Goal: Task Accomplishment & Management: Complete application form

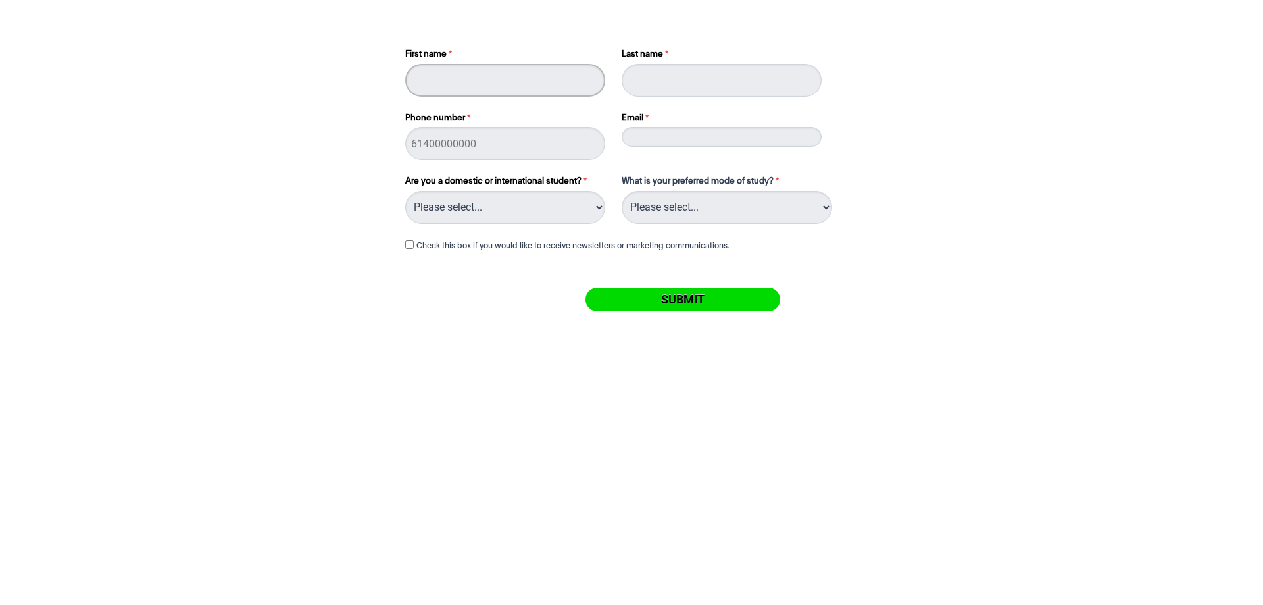
click at [496, 79] on input "First name" at bounding box center [505, 80] width 200 height 33
type input "willem"
type input "Jahne"
click at [427, 136] on input "Phone number" at bounding box center [505, 143] width 200 height 33
type input "0418513799"
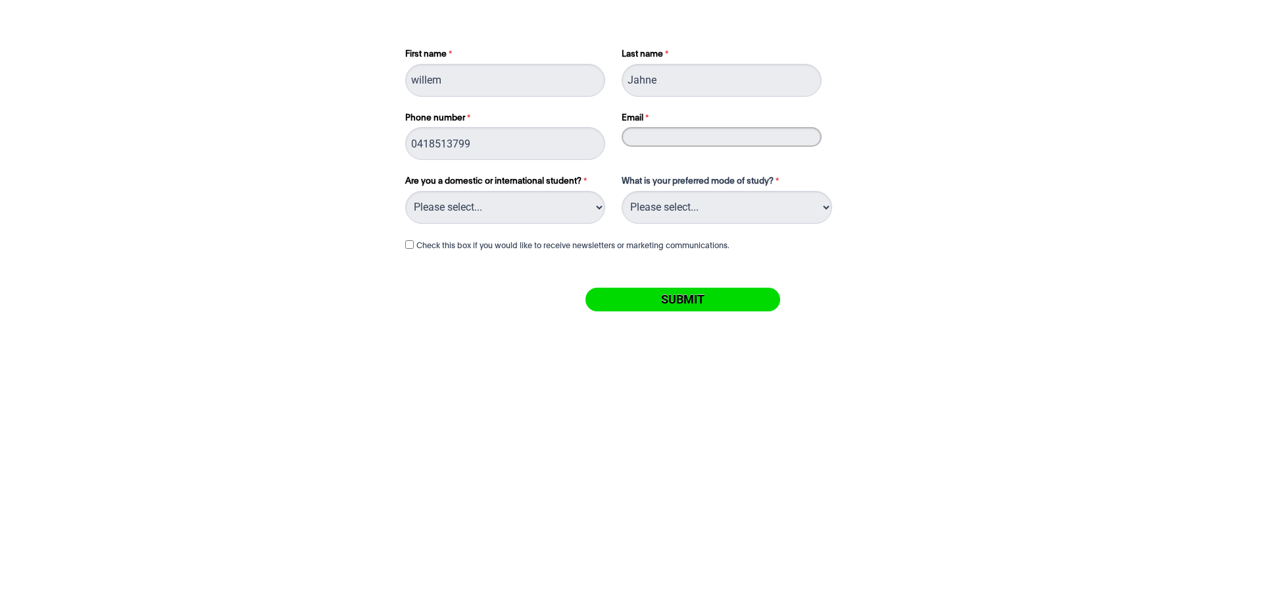
click at [653, 136] on input "Email" at bounding box center [722, 137] width 200 height 20
type input "[EMAIL_ADDRESS][DOMAIN_NAME]"
click at [544, 199] on select "Please select... Domestic Student International Student" at bounding box center [505, 207] width 200 height 33
select select "tfa_216"
click at [405, 191] on select "Please select... Domestic Student International Student" at bounding box center [505, 207] width 200 height 33
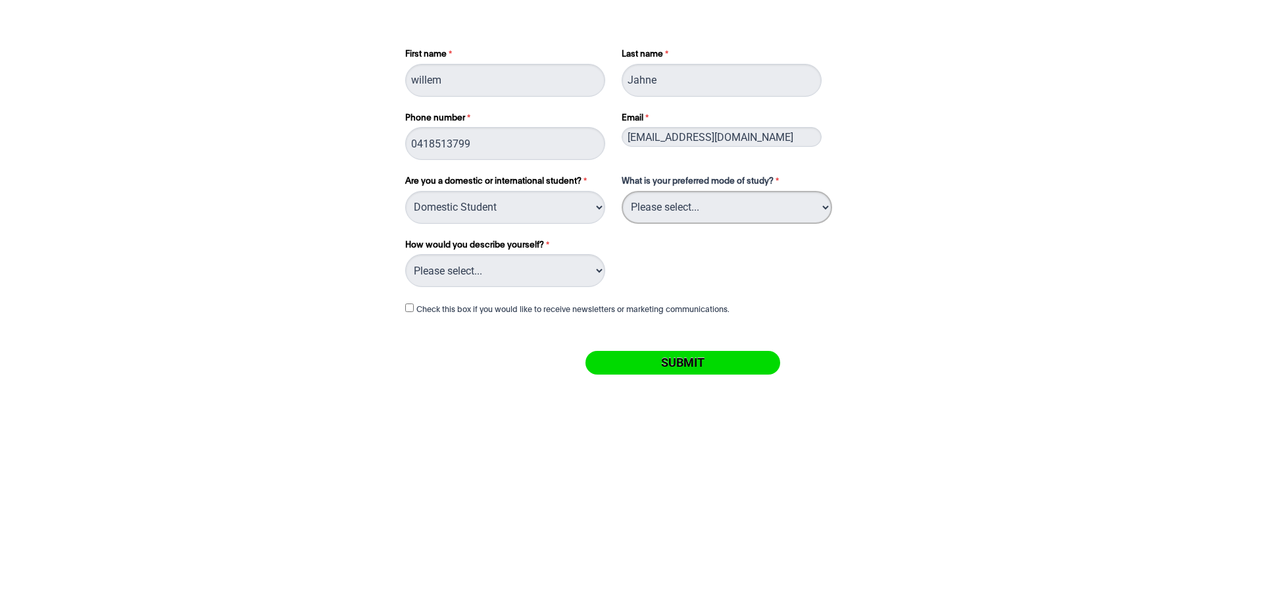
click at [669, 216] on select "Please select... On Campus Online" at bounding box center [727, 207] width 211 height 33
select select "tfa_1116"
click at [622, 191] on select "Please select... On Campus Online" at bounding box center [727, 207] width 211 height 33
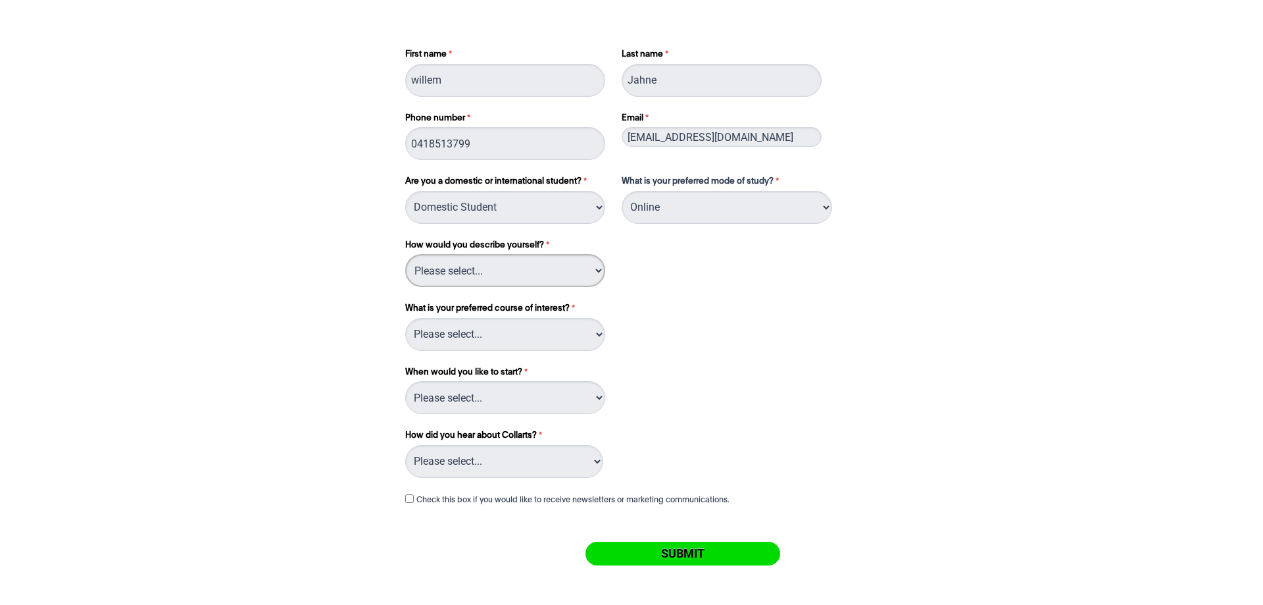
click at [540, 265] on select "Please select... I've completed Year 12 I'm looking for a career change I'm alr…" at bounding box center [505, 270] width 200 height 33
select select "tfa_165"
click at [405, 254] on select "Please select... I've completed Year 12 I'm looking for a career change I'm alr…" at bounding box center [505, 270] width 200 height 33
click at [511, 338] on select "Please select... 2D Animation Digital & Social Media Entertainment Management F…" at bounding box center [505, 334] width 200 height 33
select select "tfa_1138"
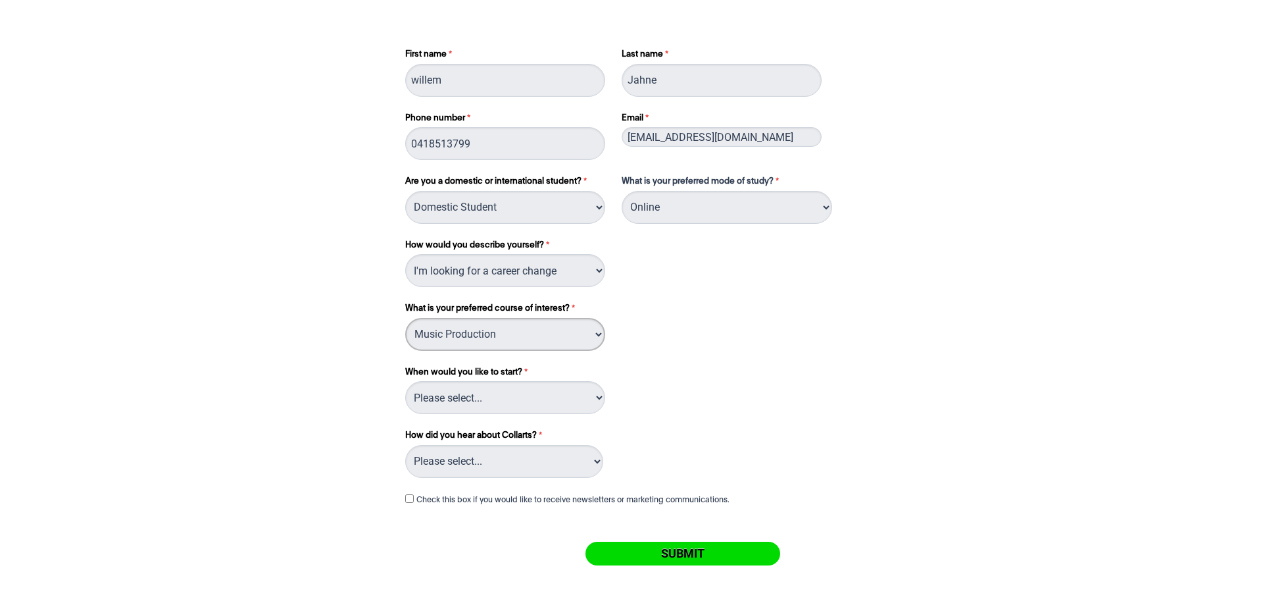
click at [405, 318] on select "Please select... 2D Animation Digital & Social Media Entertainment Management F…" at bounding box center [505, 334] width 200 height 33
click at [457, 393] on select "Please select... Trimester 3 2025, starting [DATE] Trimester 1 2026, starting […" at bounding box center [505, 397] width 200 height 33
select select "tfa_1140"
click at [405, 381] on select "Please select... Trimester 3 2025, starting [DATE] Trimester 1 2026, starting […" at bounding box center [505, 397] width 200 height 33
click at [484, 455] on select "Please select... Advertising- Facebook Advertising- Google Advertising- Instagr…" at bounding box center [504, 461] width 198 height 33
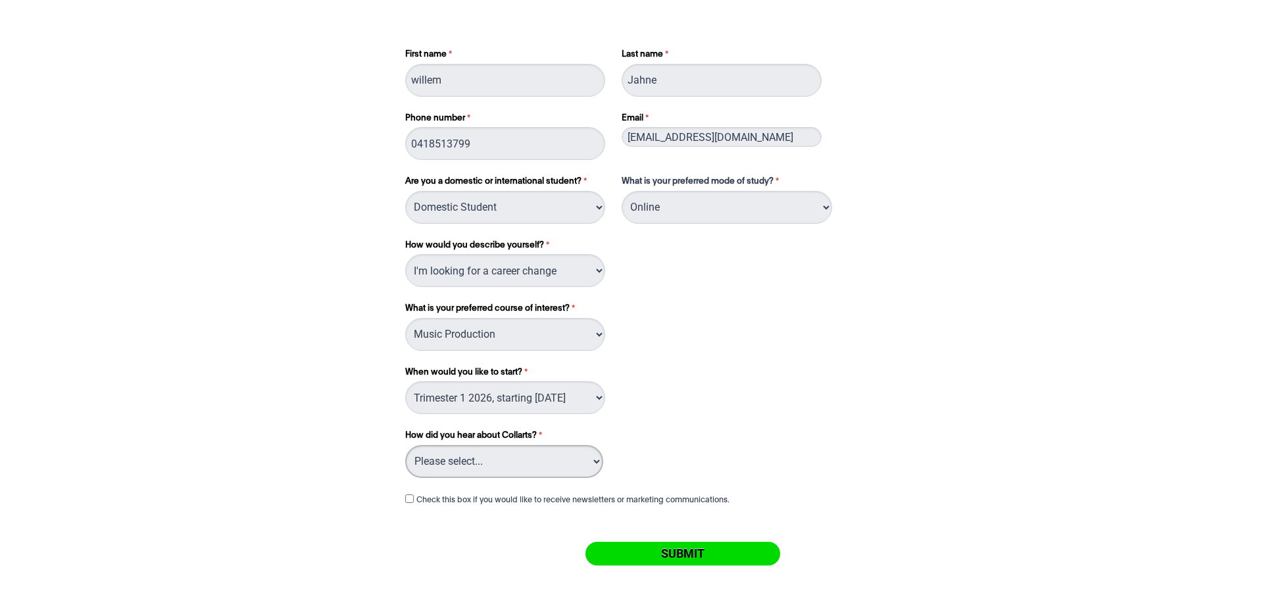
select select "tfa_1040"
click at [405, 445] on select "Please select... Advertising- Facebook Advertising- Google Advertising- Instagr…" at bounding box center [504, 461] width 198 height 33
click at [407, 497] on input "Check this box if you would like to receive newsletters or marketing communicat…" at bounding box center [409, 498] width 9 height 9
click at [408, 497] on input "Check this box if you would like to receive newsletters or marketing communicat…" at bounding box center [409, 498] width 9 height 9
checkbox input "false"
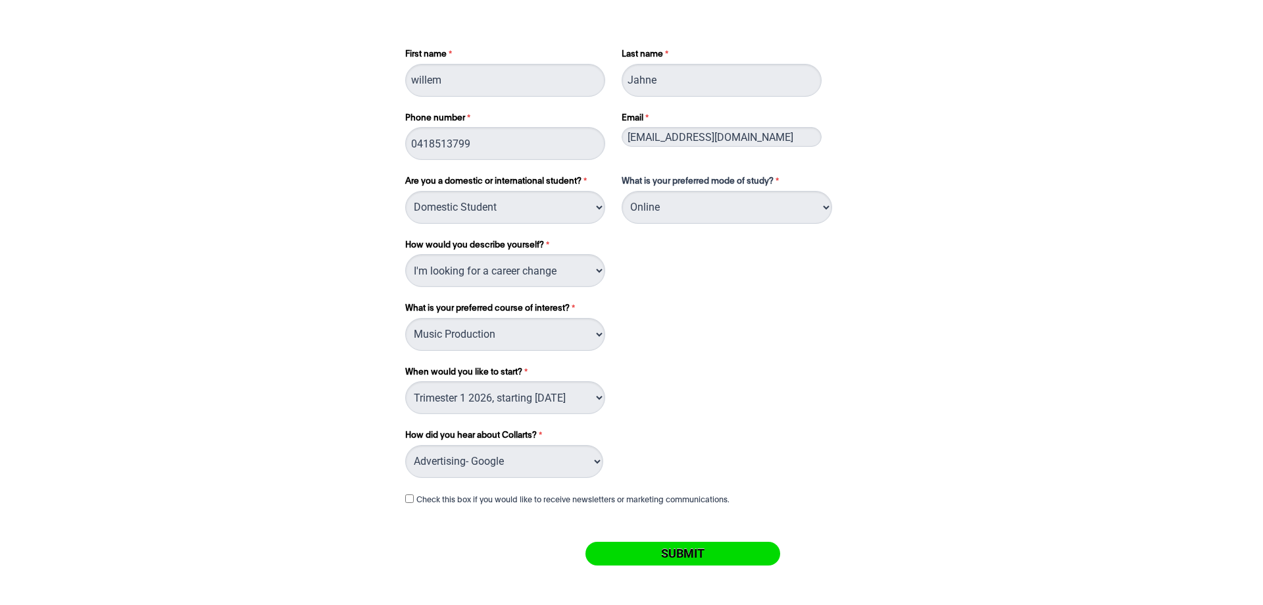
click at [667, 551] on input "Submit" at bounding box center [683, 554] width 195 height 24
